Goal: Register for event/course

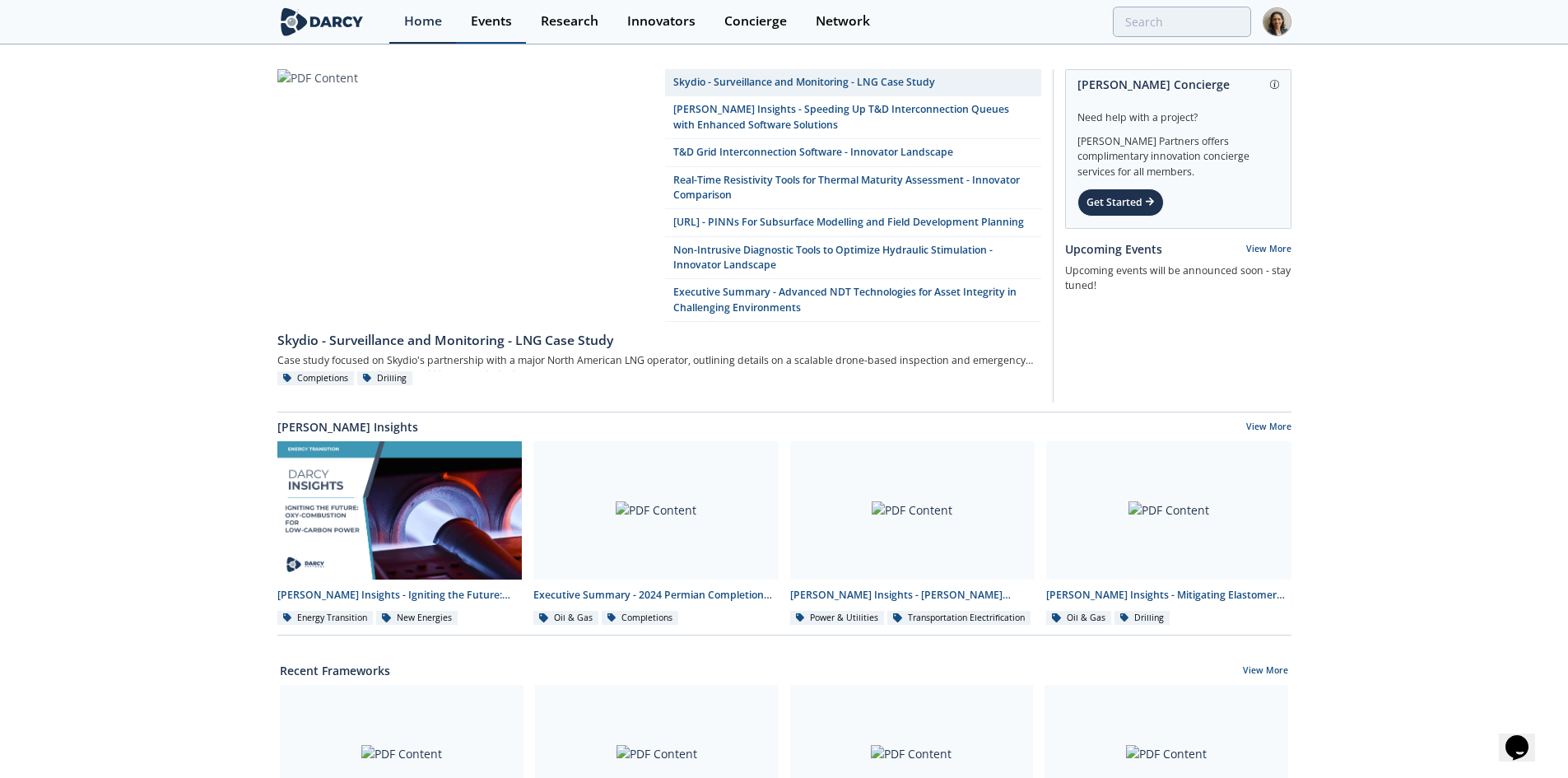
click at [486, 27] on div "Events" at bounding box center [491, 21] width 41 height 13
click at [497, 16] on div "Events" at bounding box center [491, 21] width 41 height 13
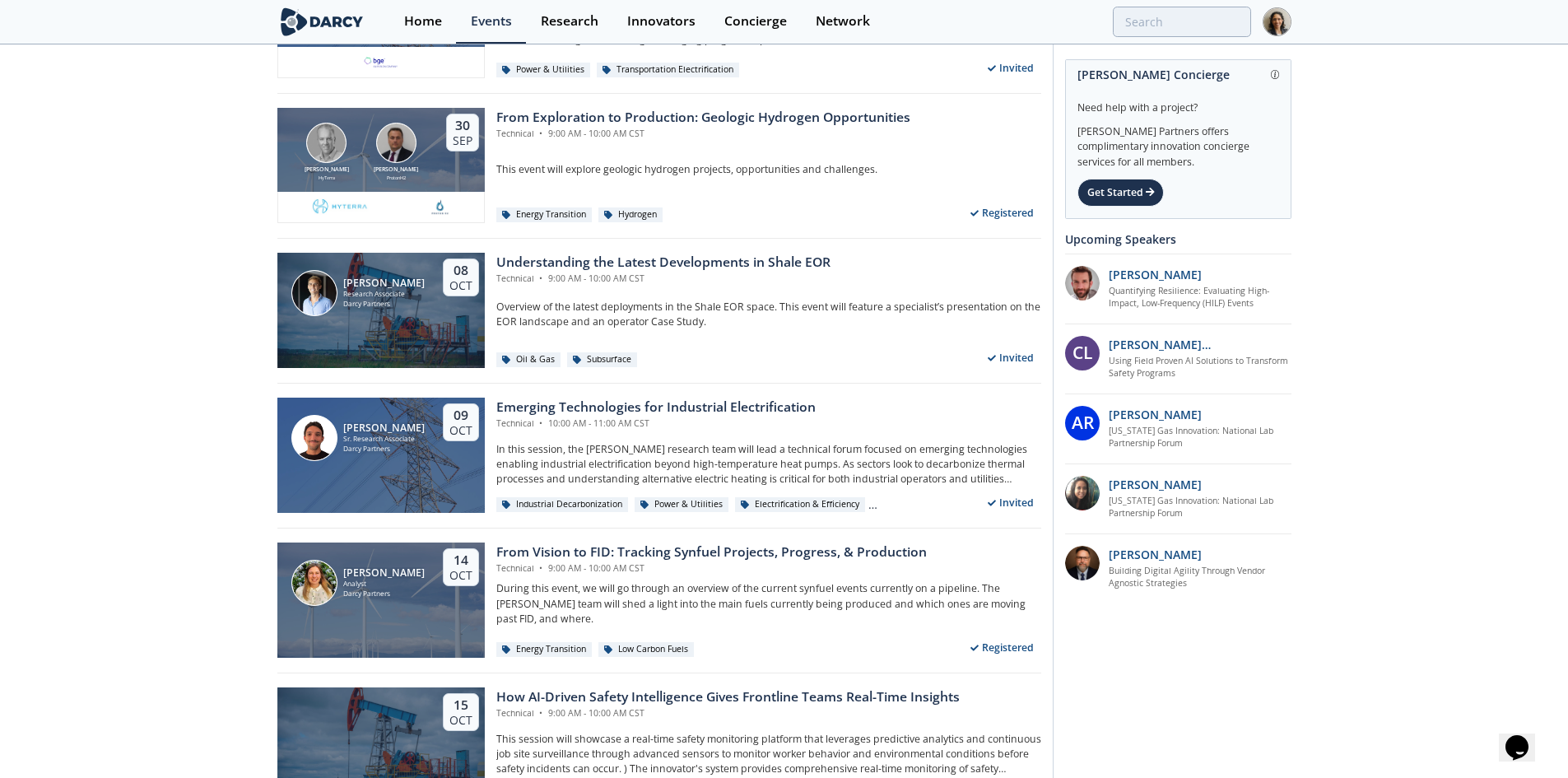
scroll to position [1893, 0]
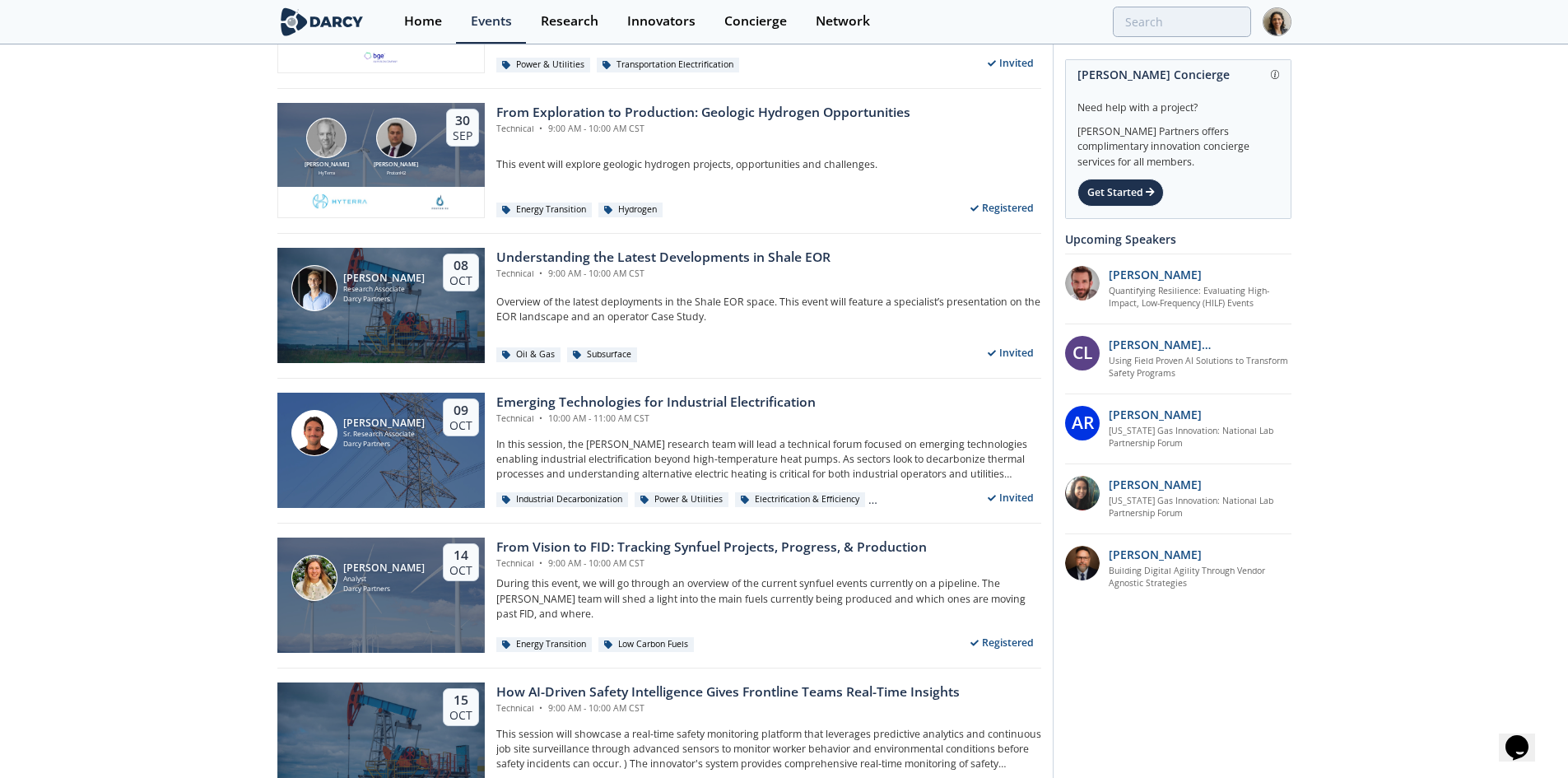
click at [761, 102] on div "Avon McIntyre HyTerra Calvin Johnson ProtonH2 30 Sep From Exploration to Produc…" at bounding box center [659, 161] width 764 height 144
click at [765, 109] on div "From Exploration to Production: Geologic Hydrogen Opportunities" at bounding box center [703, 113] width 414 height 19
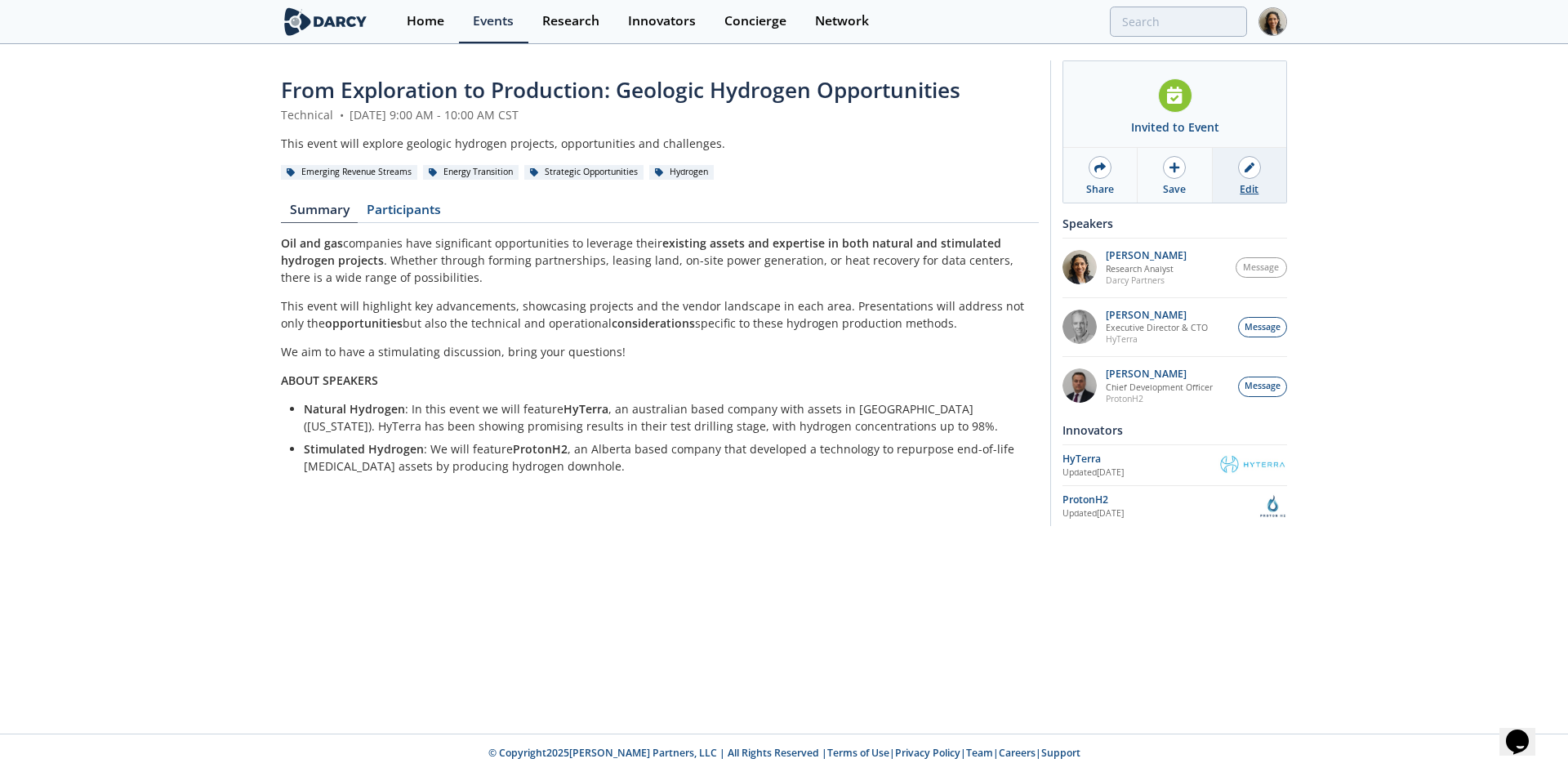
click at [1237, 175] on link "Edit" at bounding box center [1250, 175] width 73 height 55
click at [1122, 258] on p "[PERSON_NAME]" at bounding box center [1146, 255] width 80 height 11
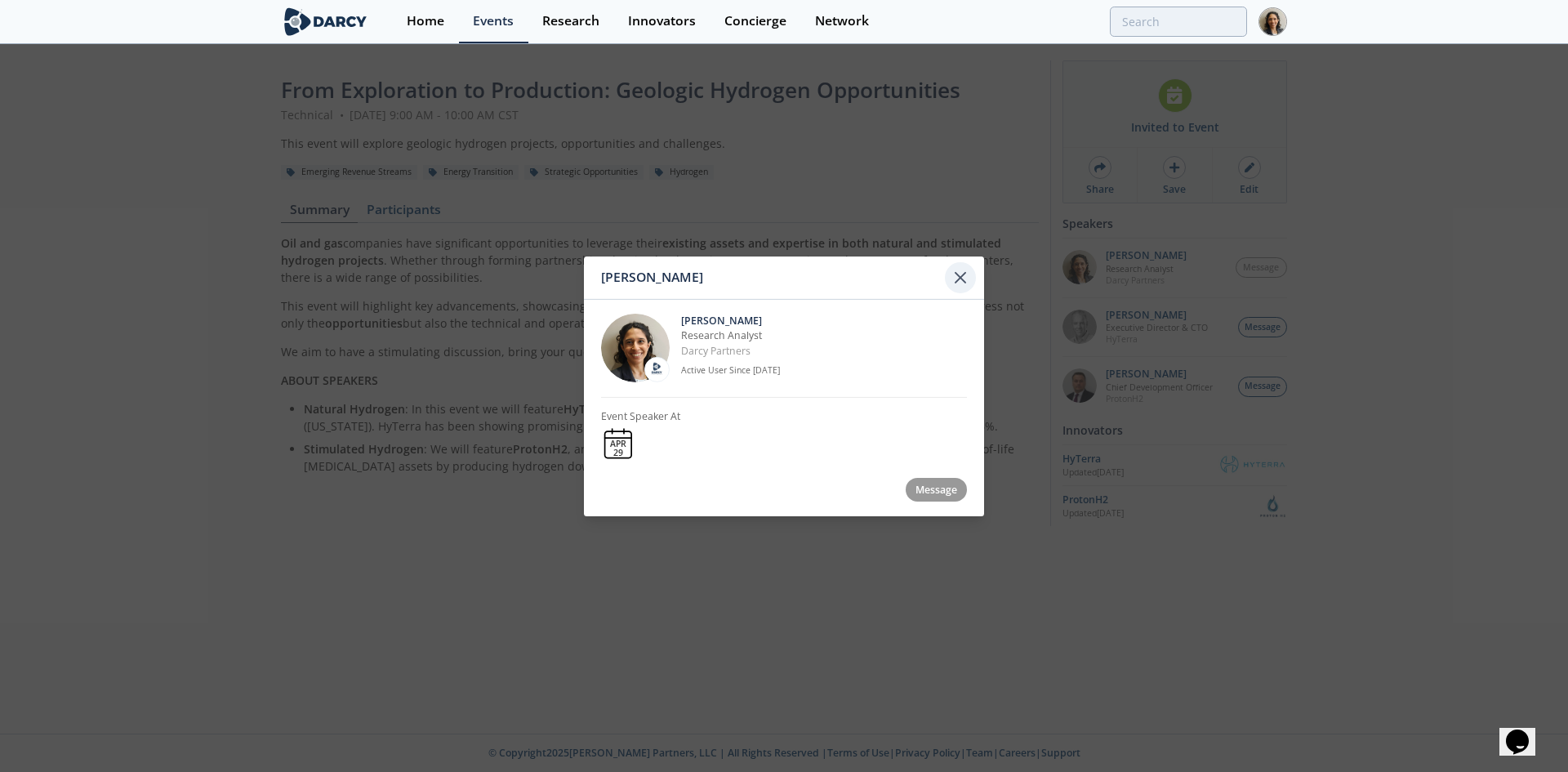
click at [971, 281] on div at bounding box center [960, 276] width 31 height 31
